Goal: Task Accomplishment & Management: Complete application form

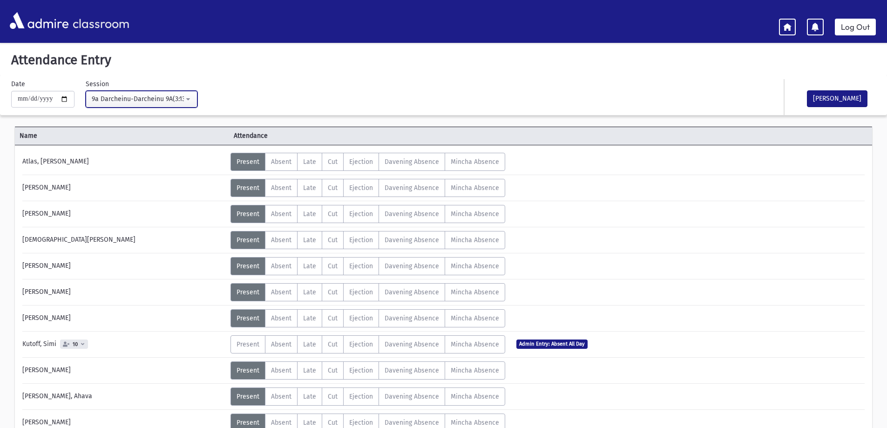
click at [191, 99] on button "9a Darcheinu-Darcheinu 9A(3:13PM-3:55PM)" at bounding box center [142, 99] width 112 height 17
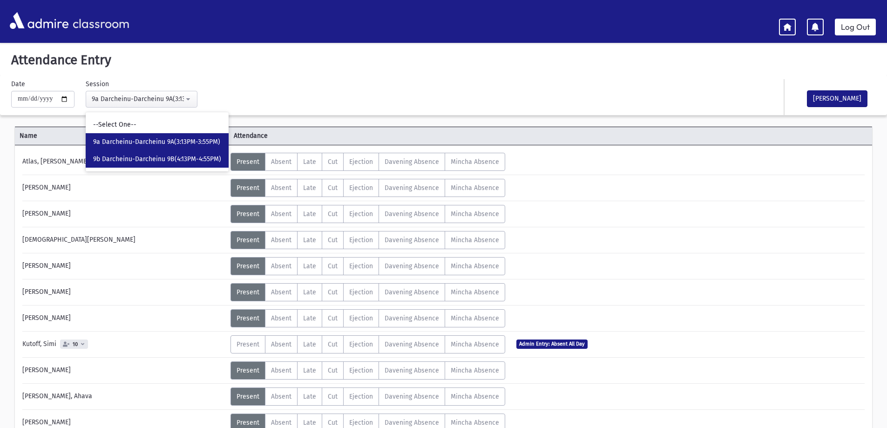
click at [206, 162] on span "9b Darcheinu-Darcheinu 9B(4:13PM-4:55PM)" at bounding box center [157, 159] width 128 height 9
select select "****"
